Goal: Task Accomplishment & Management: Manage account settings

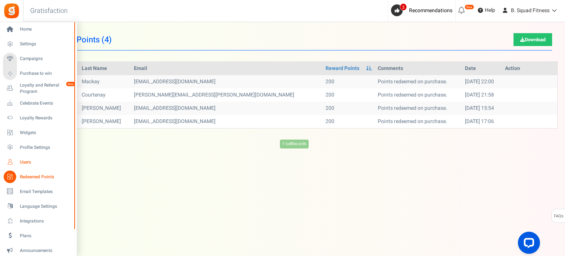
click at [29, 160] on span "Users" at bounding box center [46, 162] width 52 height 6
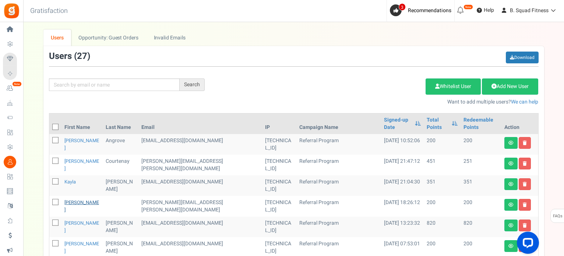
click at [68, 201] on link "enns-jordan" at bounding box center [81, 206] width 35 height 14
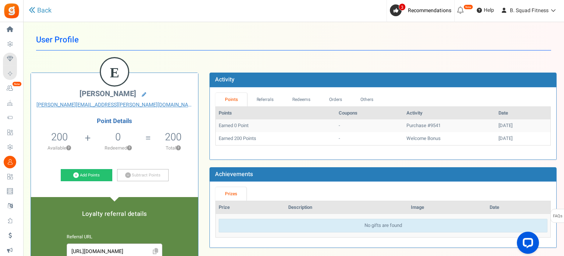
click at [38, 5] on div "Back" at bounding box center [127, 10] width 197 height 21
click at [38, 6] on link "Back" at bounding box center [40, 11] width 23 height 10
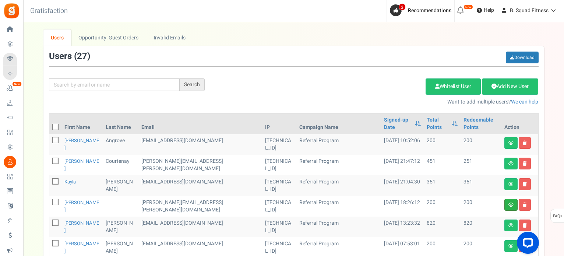
click at [506, 205] on link at bounding box center [510, 205] width 13 height 12
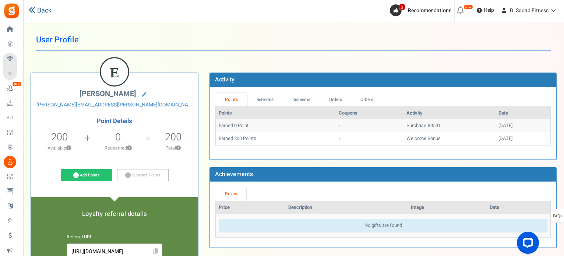
click at [39, 10] on link "Back" at bounding box center [40, 11] width 23 height 10
